Goal: Transaction & Acquisition: Download file/media

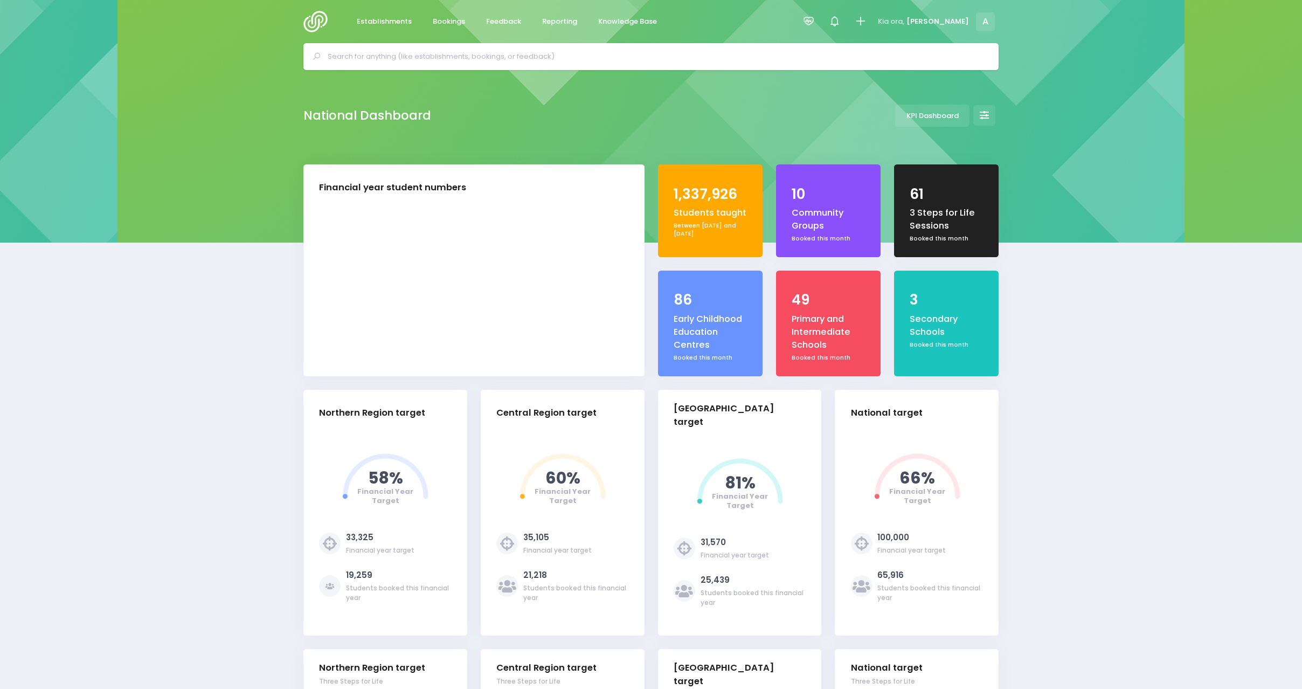
select select "5"
click at [556, 19] on span "Reporting" at bounding box center [559, 21] width 35 height 11
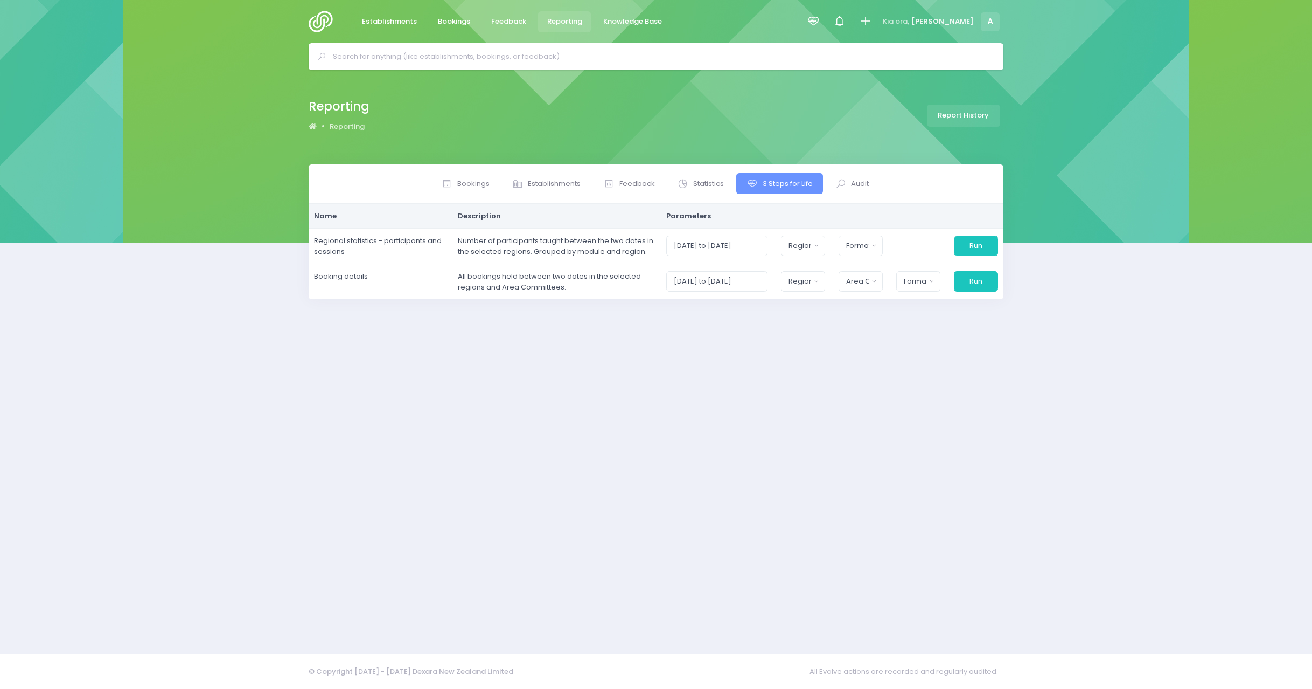
select select
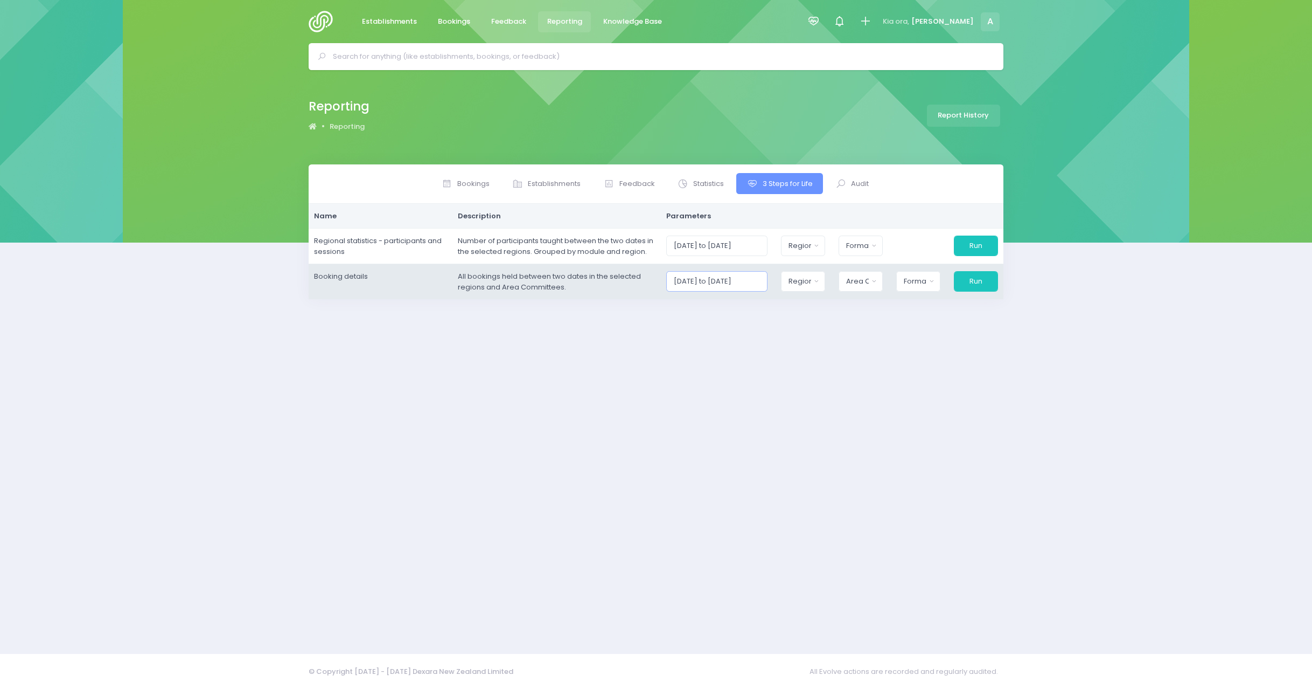
click at [752, 282] on input "[DATE] to [DATE]" at bounding box center [717, 281] width 102 height 20
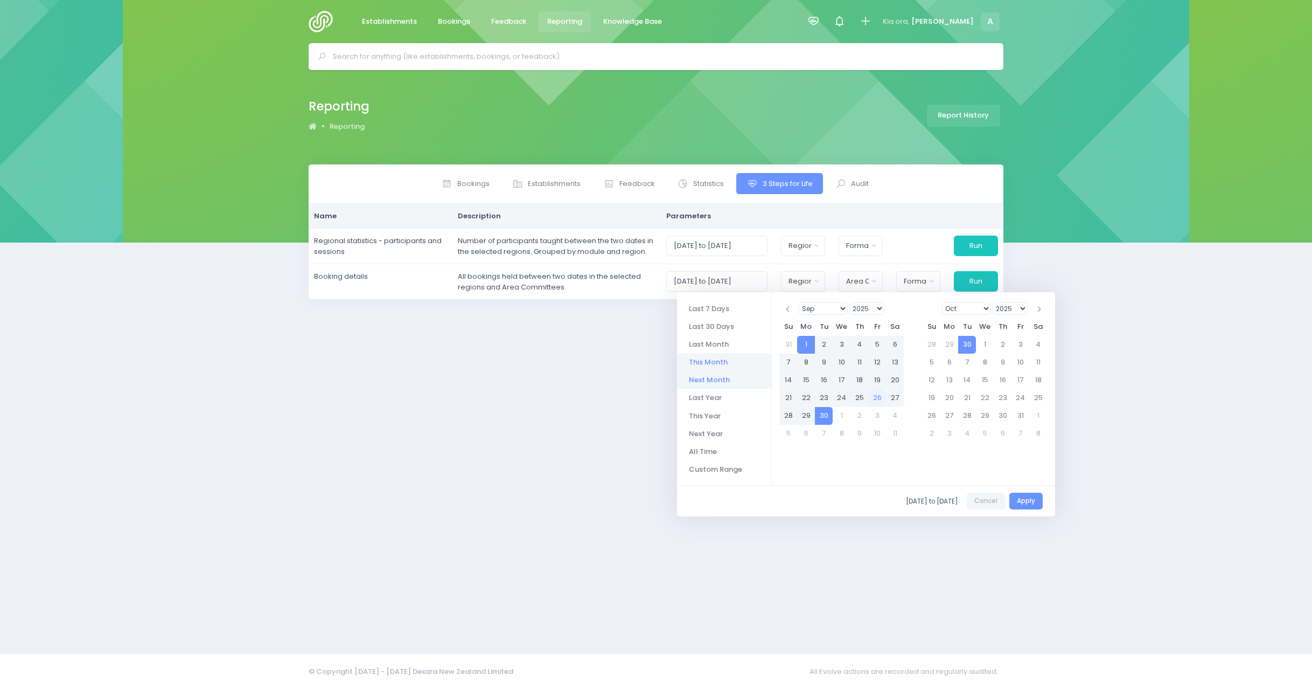
click at [714, 380] on li "Next Month" at bounding box center [724, 380] width 94 height 18
type input "[DATE] to [DATE]"
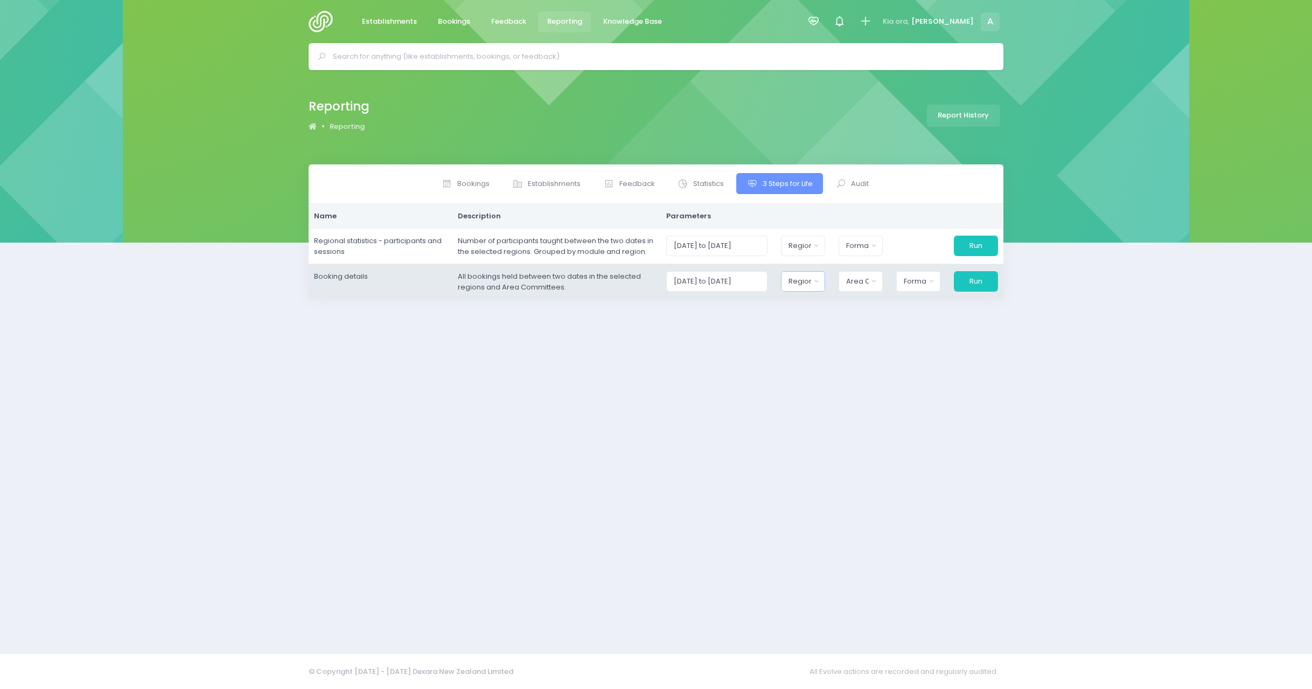
click at [819, 280] on button "Region" at bounding box center [803, 281] width 44 height 20
click at [829, 313] on button "Select All" at bounding box center [814, 311] width 50 height 18
select select "Northern"
click at [863, 284] on div "Area Committee" at bounding box center [854, 281] width 23 height 11
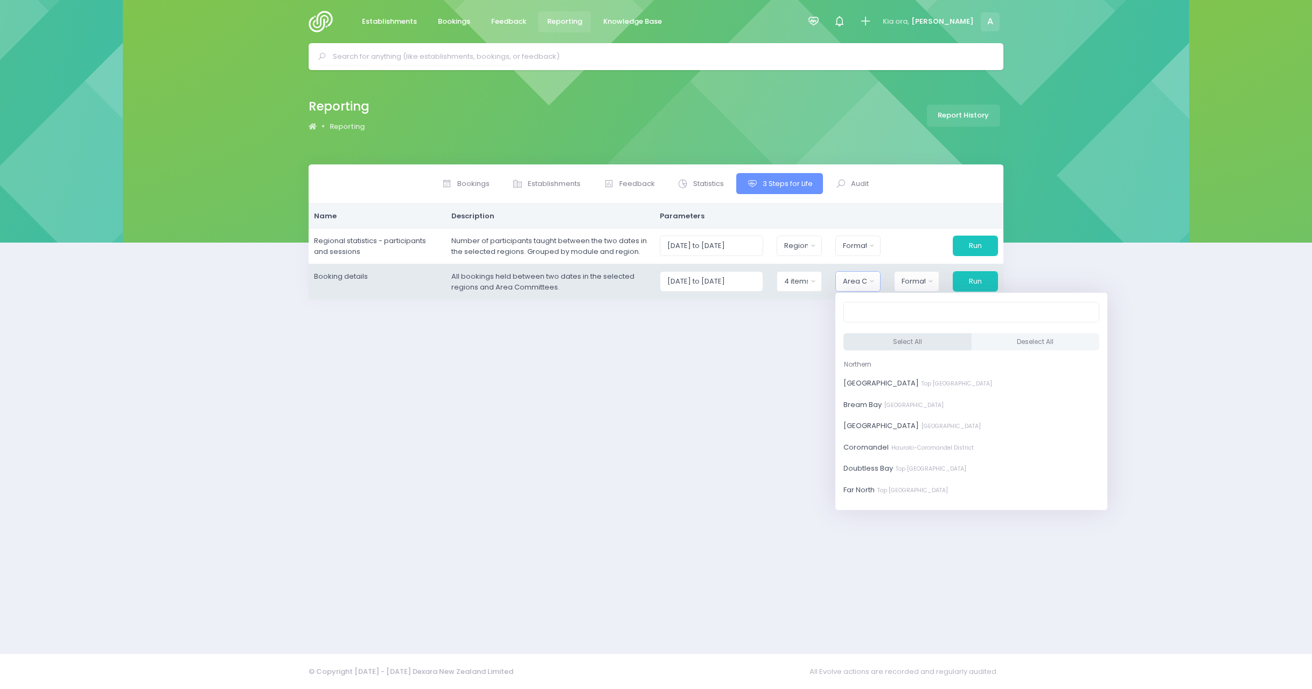
click at [888, 339] on button "Select All" at bounding box center [908, 342] width 128 height 18
select select "[GEOGRAPHIC_DATA]"
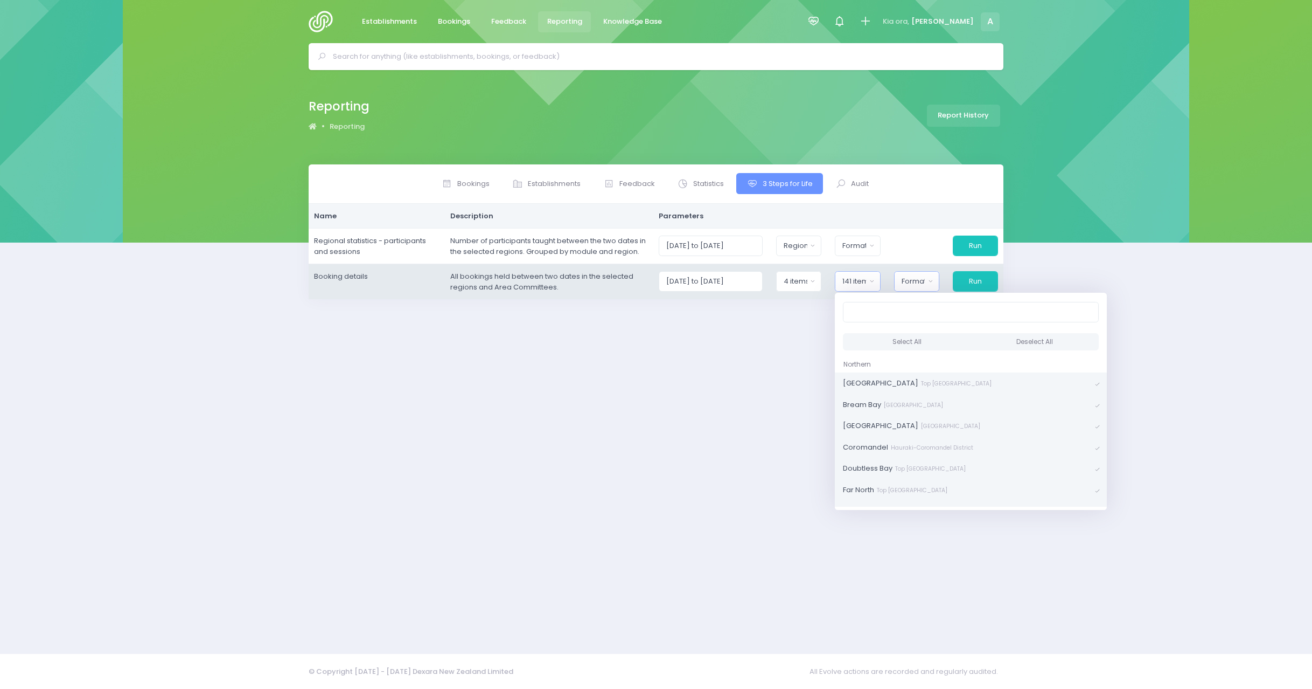
click at [912, 285] on div "Format" at bounding box center [914, 281] width 24 height 11
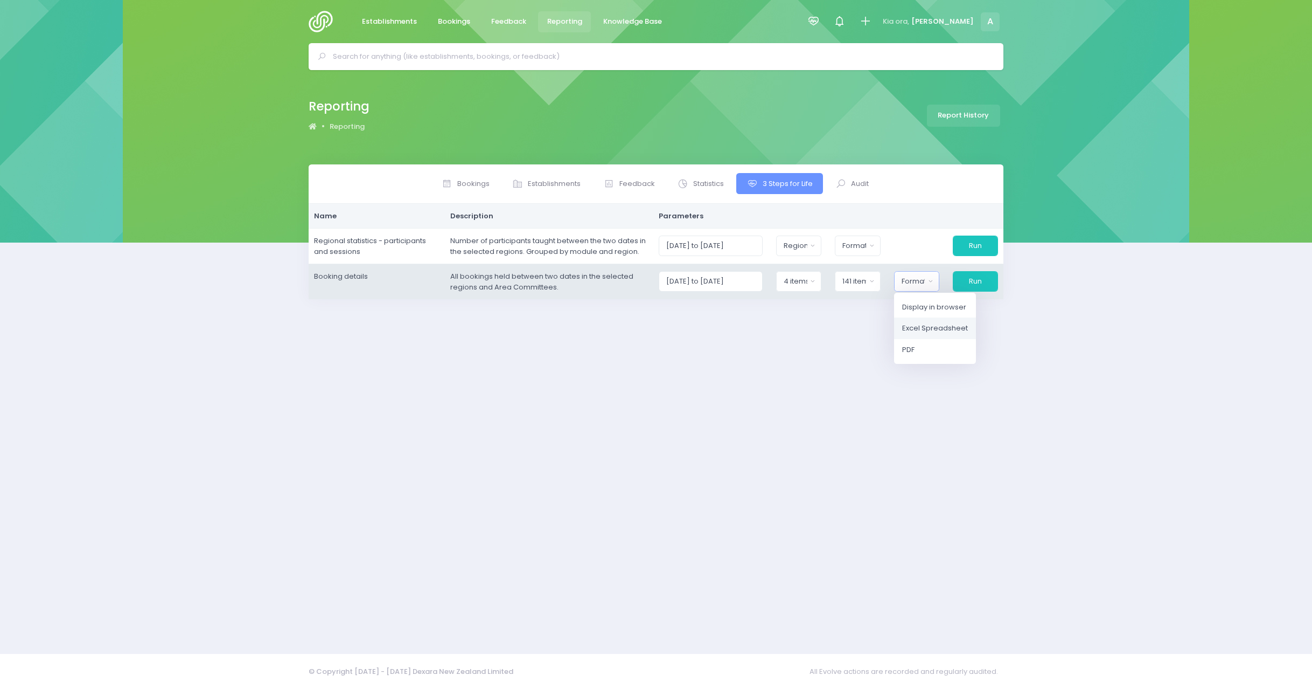
click at [935, 328] on span "Excel Spreadsheet" at bounding box center [935, 328] width 66 height 11
select select "excel"
click at [966, 284] on button "Run" at bounding box center [975, 281] width 46 height 20
